Goal: Task Accomplishment & Management: Complete application form

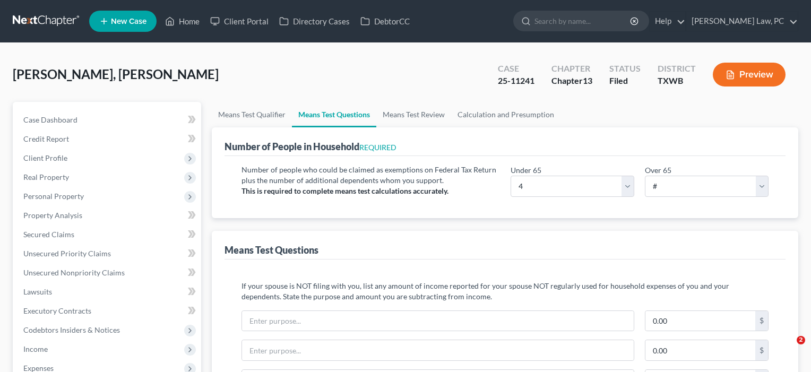
select select "4"
select select "2"
select select "1"
select select "60"
select select "0"
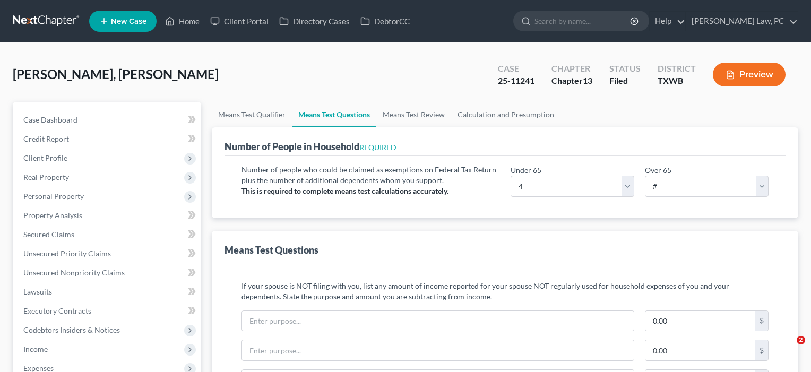
select select "60"
click at [185, 23] on link "Home" at bounding box center [182, 21] width 45 height 19
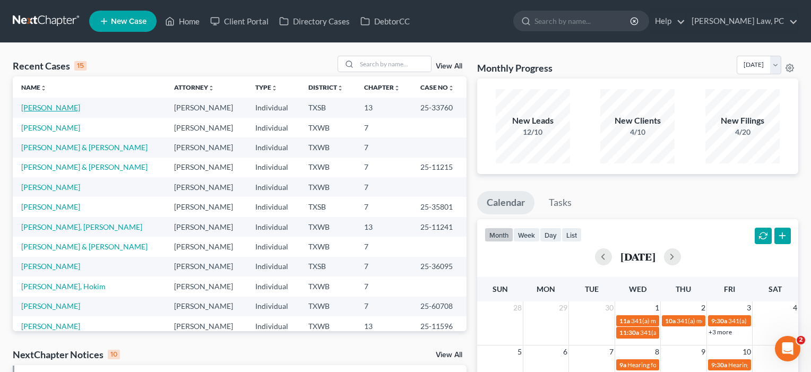
click at [60, 109] on link "[PERSON_NAME]" at bounding box center [50, 107] width 59 height 9
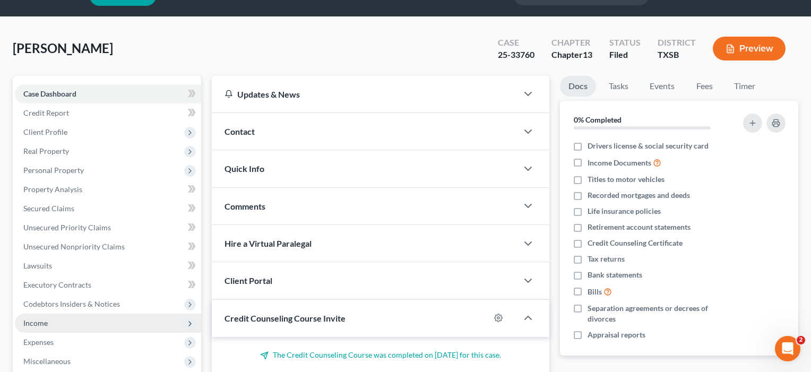
scroll to position [69, 0]
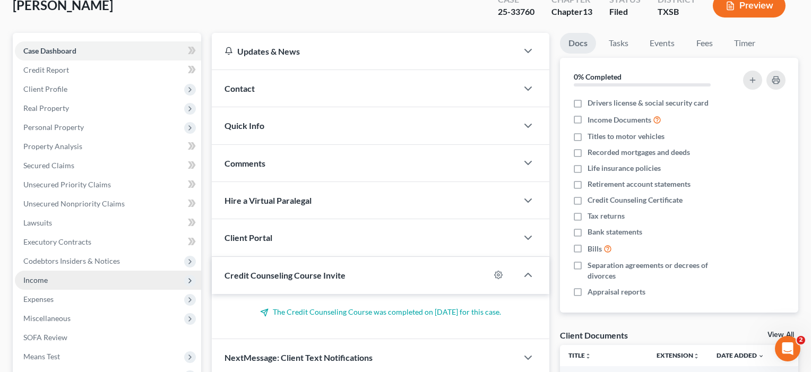
click at [39, 279] on span "Income" at bounding box center [35, 279] width 24 height 9
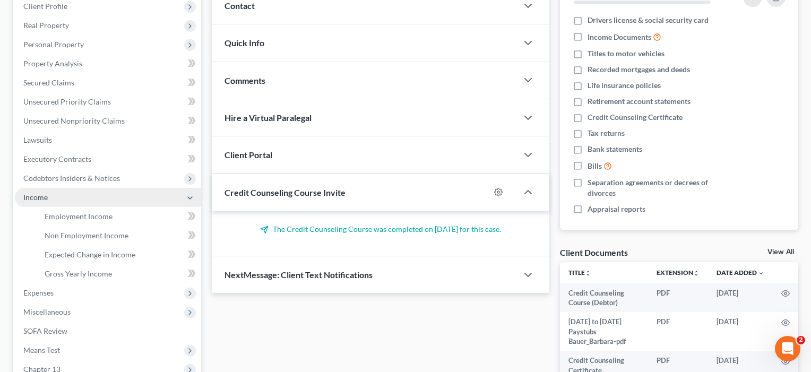
scroll to position [176, 0]
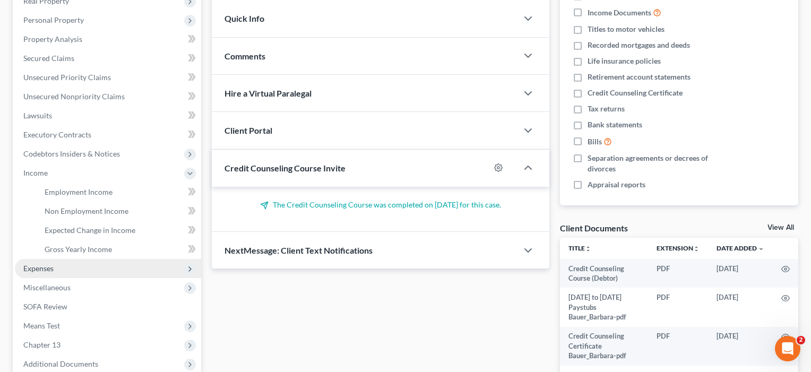
click at [36, 266] on span "Expenses" at bounding box center [38, 268] width 30 height 9
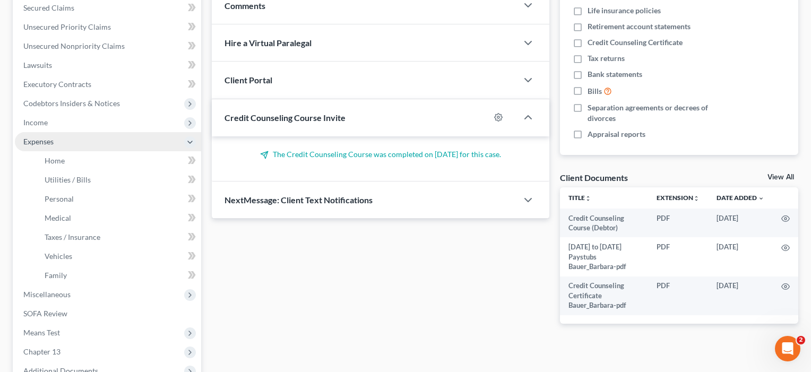
scroll to position [245, 0]
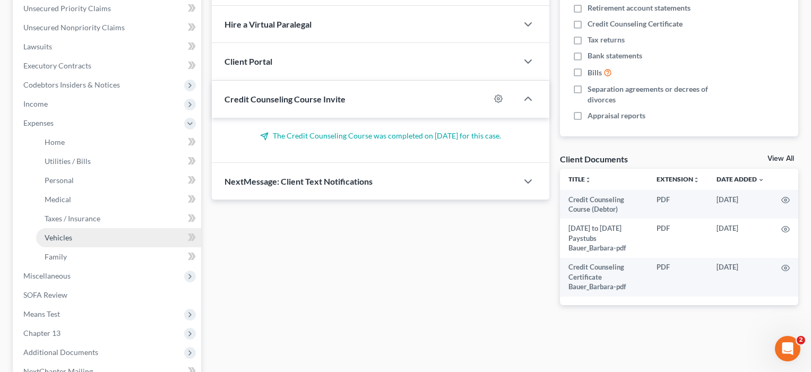
click at [64, 237] on span "Vehicles" at bounding box center [59, 237] width 28 height 9
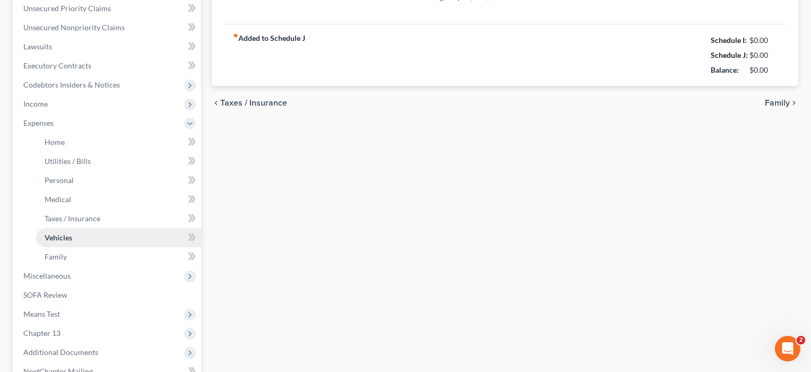
scroll to position [35, 0]
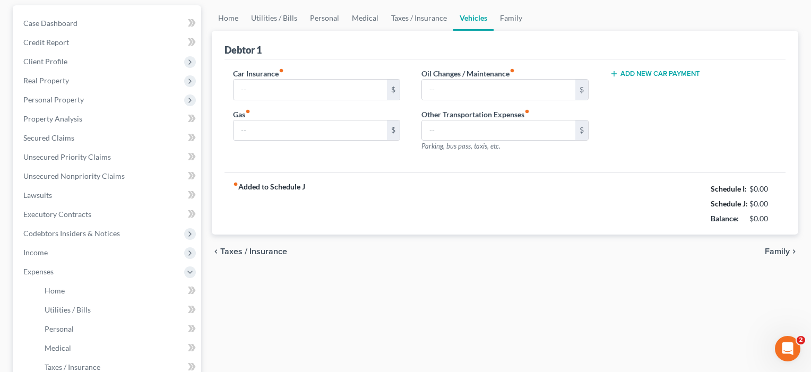
type input "228.00"
type input "350.00"
type input "100.00"
type input "45.00"
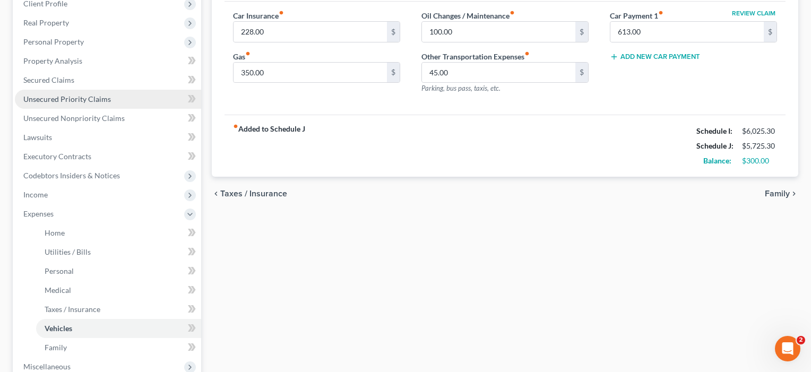
scroll to position [161, 0]
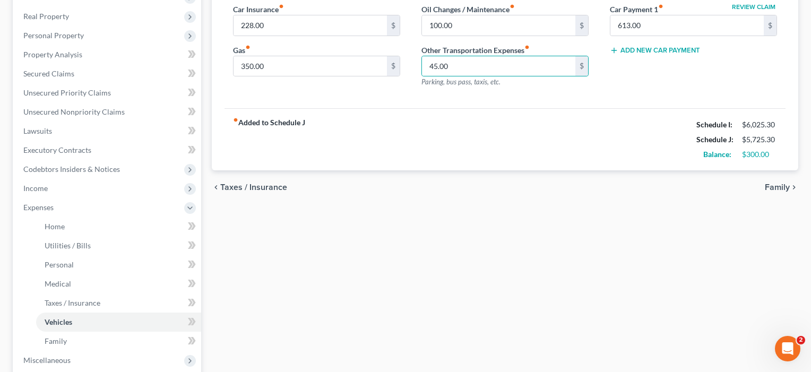
click at [466, 117] on div "fiber_manual_record Added to Schedule J Schedule I: $6,025.30 Schedule J: $5,72…" at bounding box center [504, 139] width 561 height 62
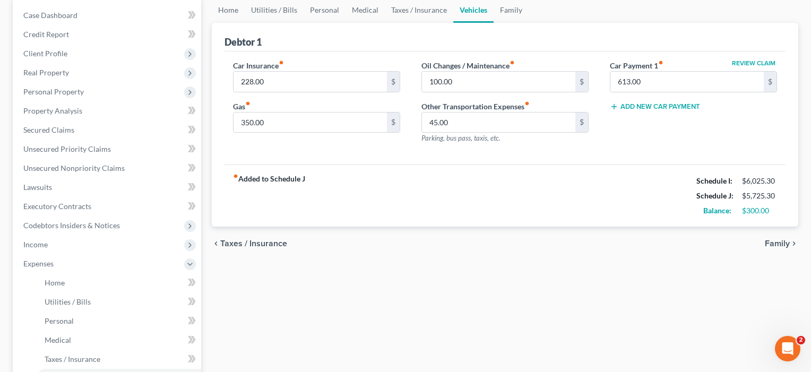
scroll to position [104, 0]
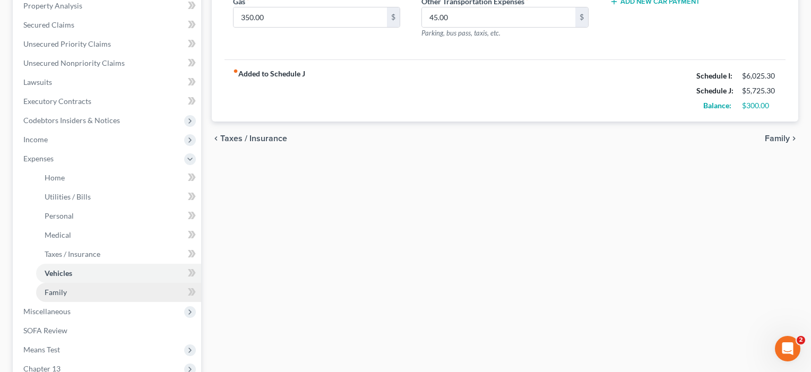
click at [72, 293] on link "Family" at bounding box center [118, 292] width 165 height 19
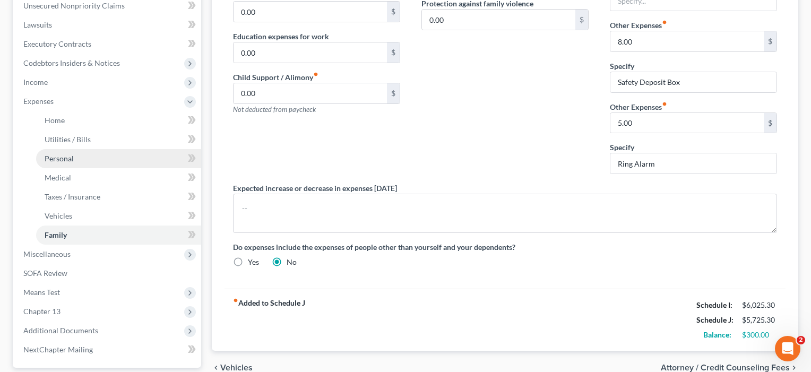
scroll to position [281, 0]
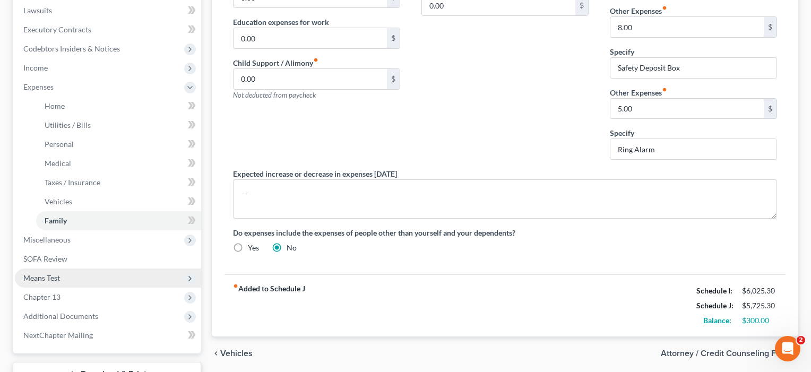
click at [51, 276] on span "Means Test" at bounding box center [41, 277] width 37 height 9
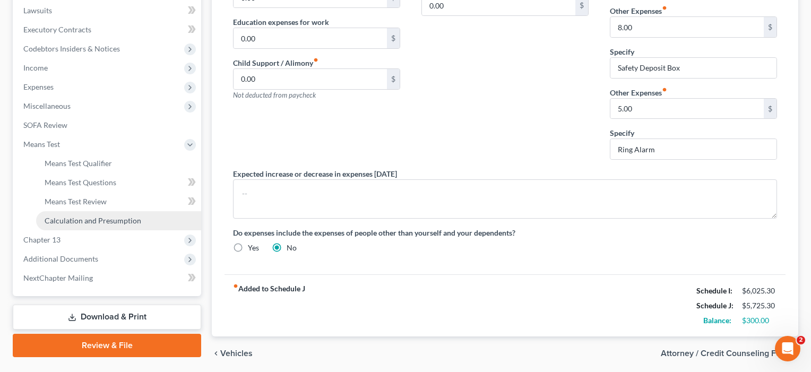
click at [95, 218] on span "Calculation and Presumption" at bounding box center [93, 220] width 97 height 9
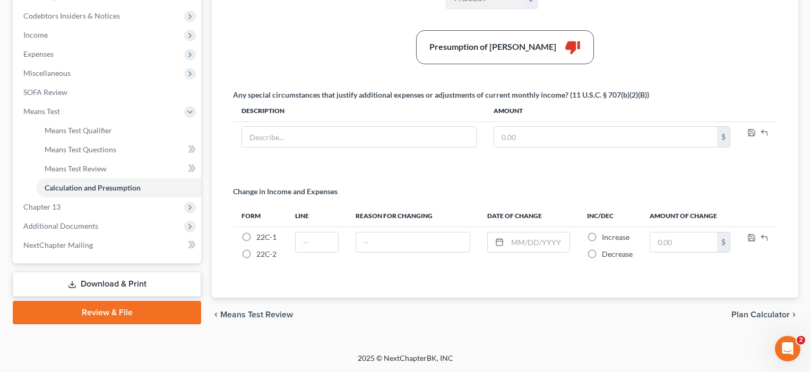
scroll to position [314, 0]
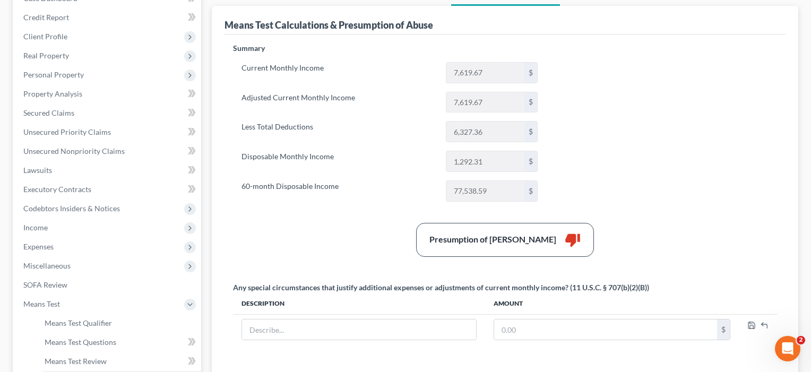
scroll to position [120, 0]
